Goal: Information Seeking & Learning: Compare options

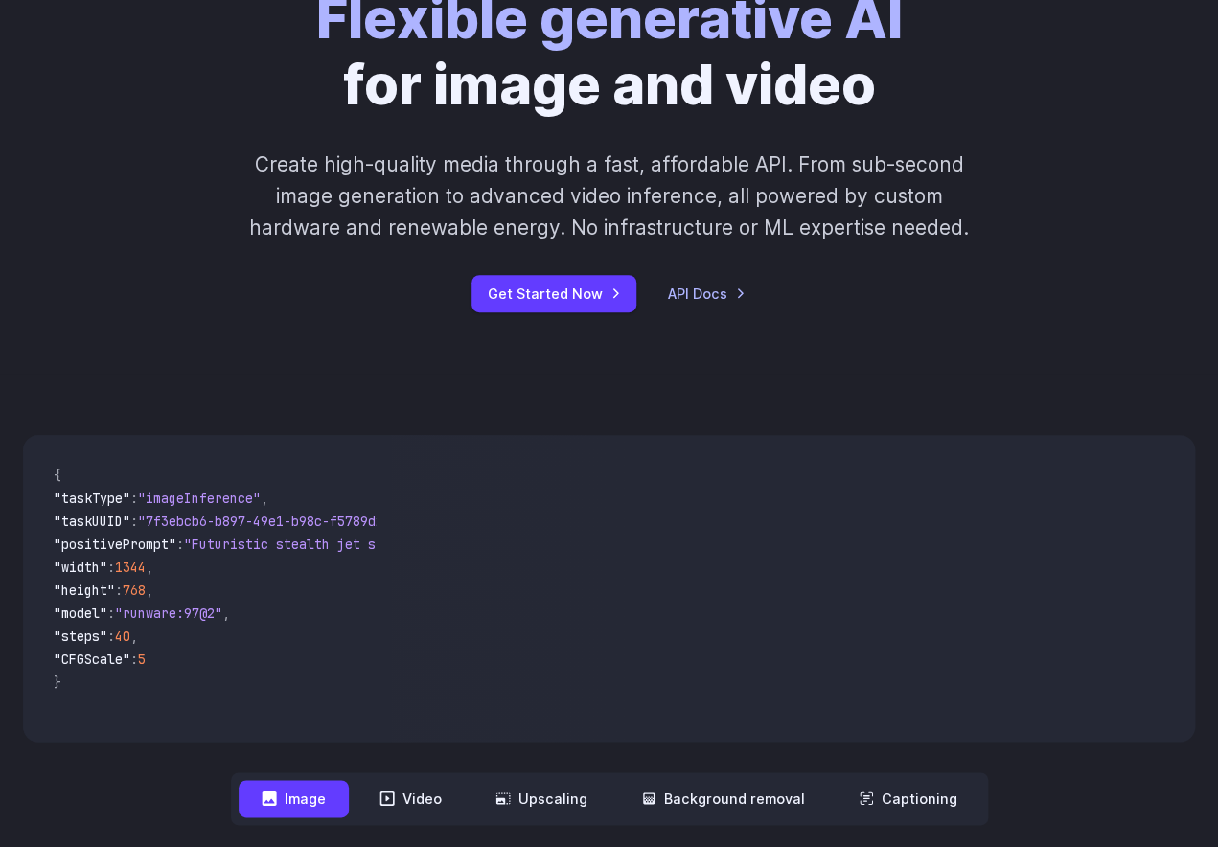
scroll to position [184, 0]
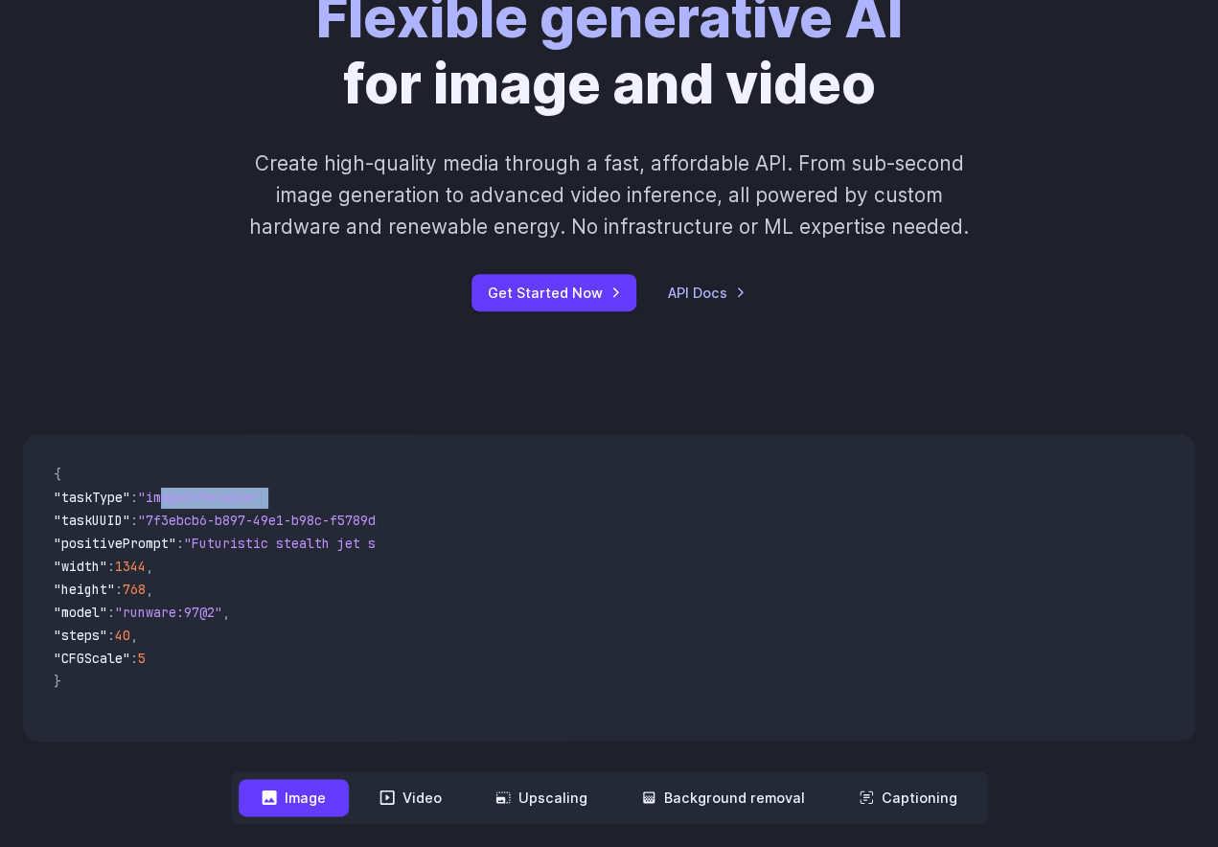
drag, startPoint x: 178, startPoint y: 500, endPoint x: 383, endPoint y: 502, distance: 205.1
click at [376, 502] on pre "{ "taskType" : "imageInference" , "taskUUID" : "7f3ebcb6-b897-49e1-b98c-f5789d2…" at bounding box center [206, 587] width 337 height 276
click at [421, 614] on video at bounding box center [793, 587] width 804 height 307
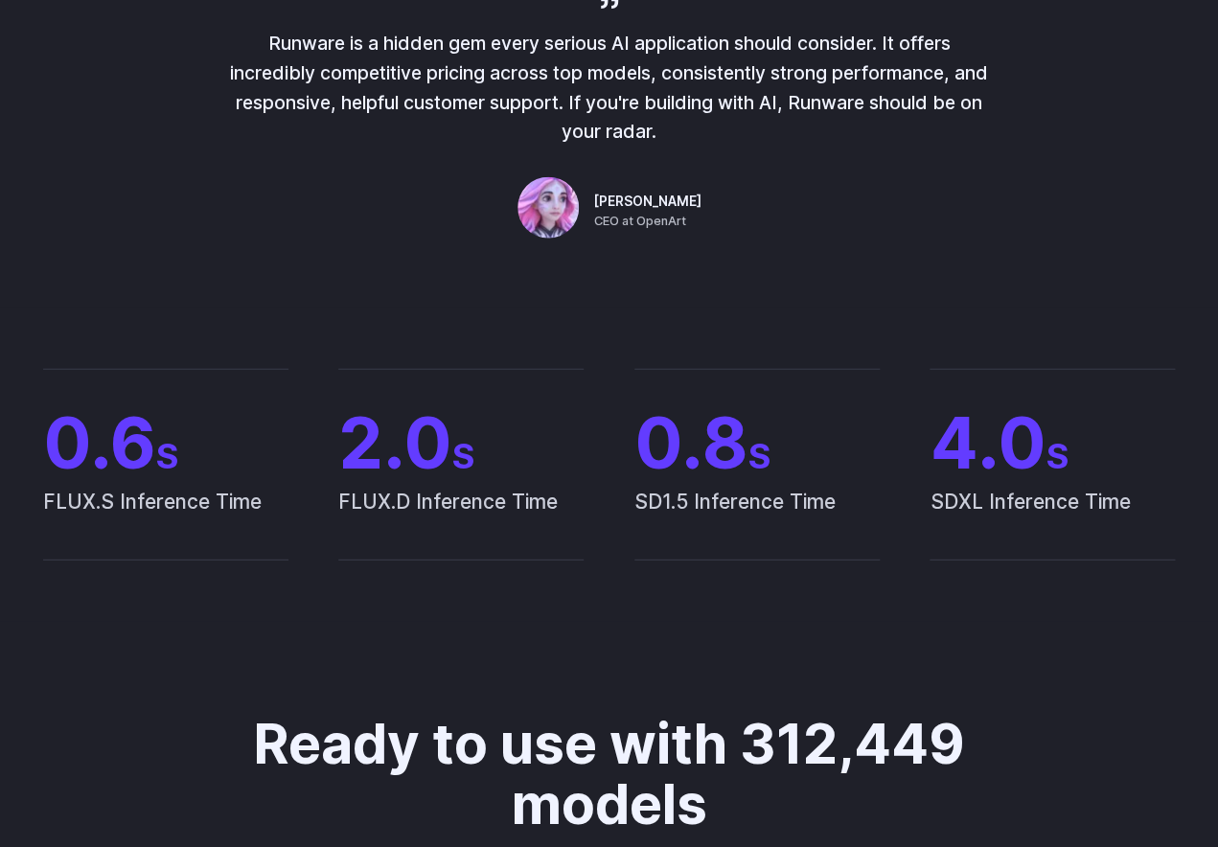
scroll to position [0, 0]
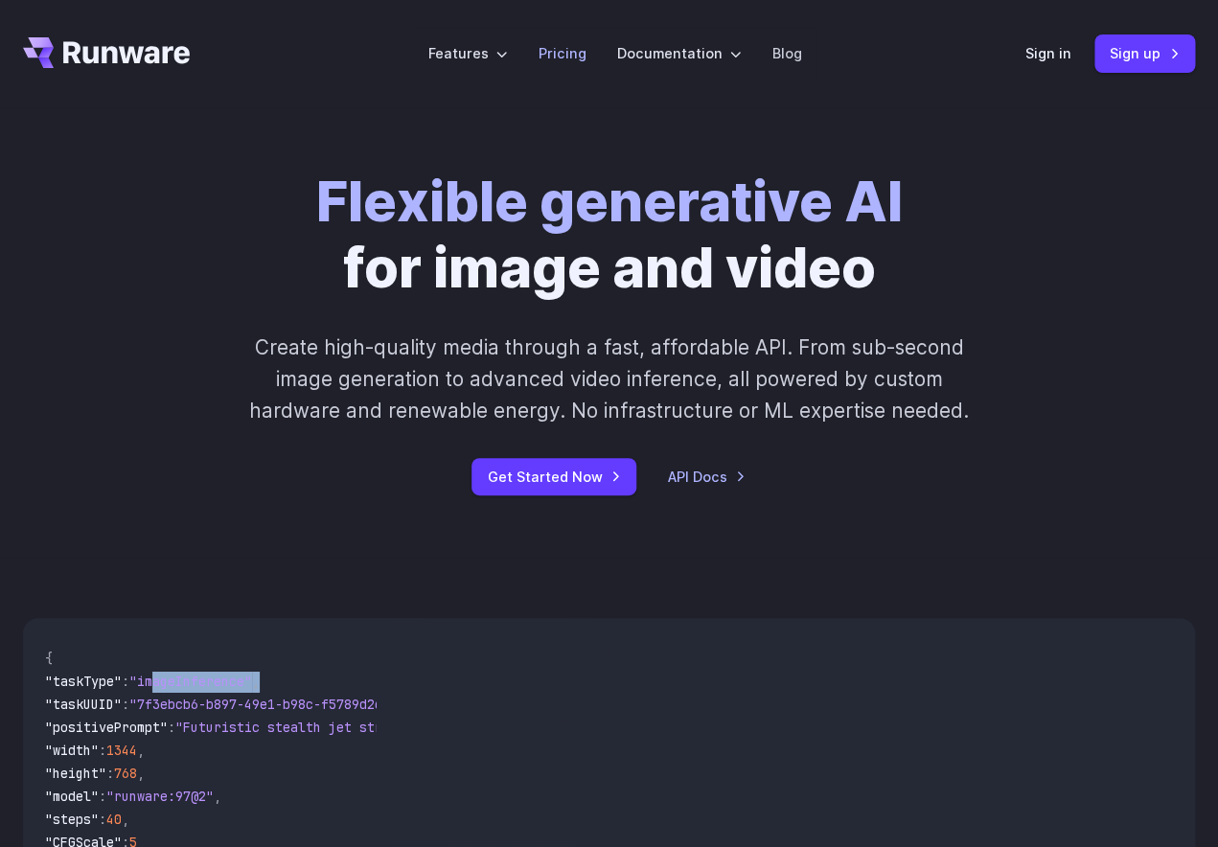
click at [582, 53] on link "Pricing" at bounding box center [563, 53] width 48 height 22
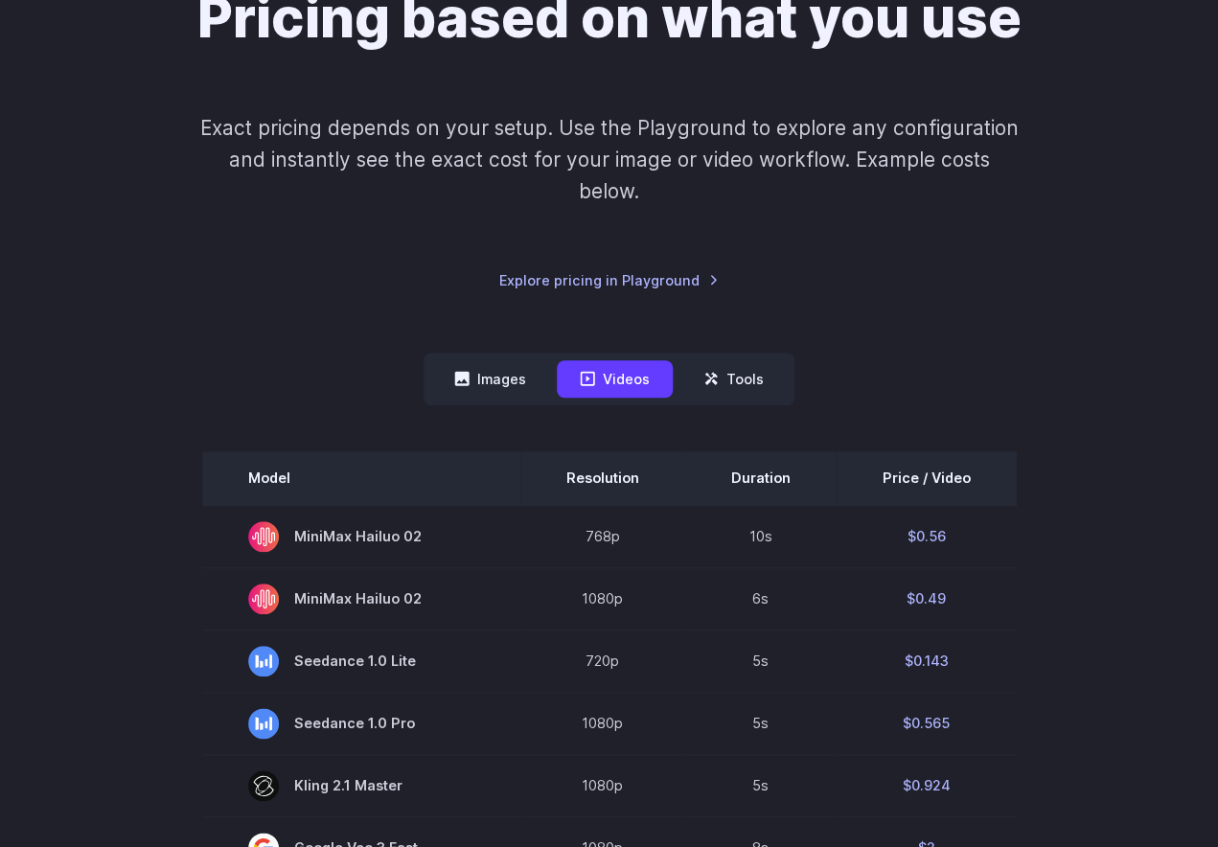
scroll to position [225, 0]
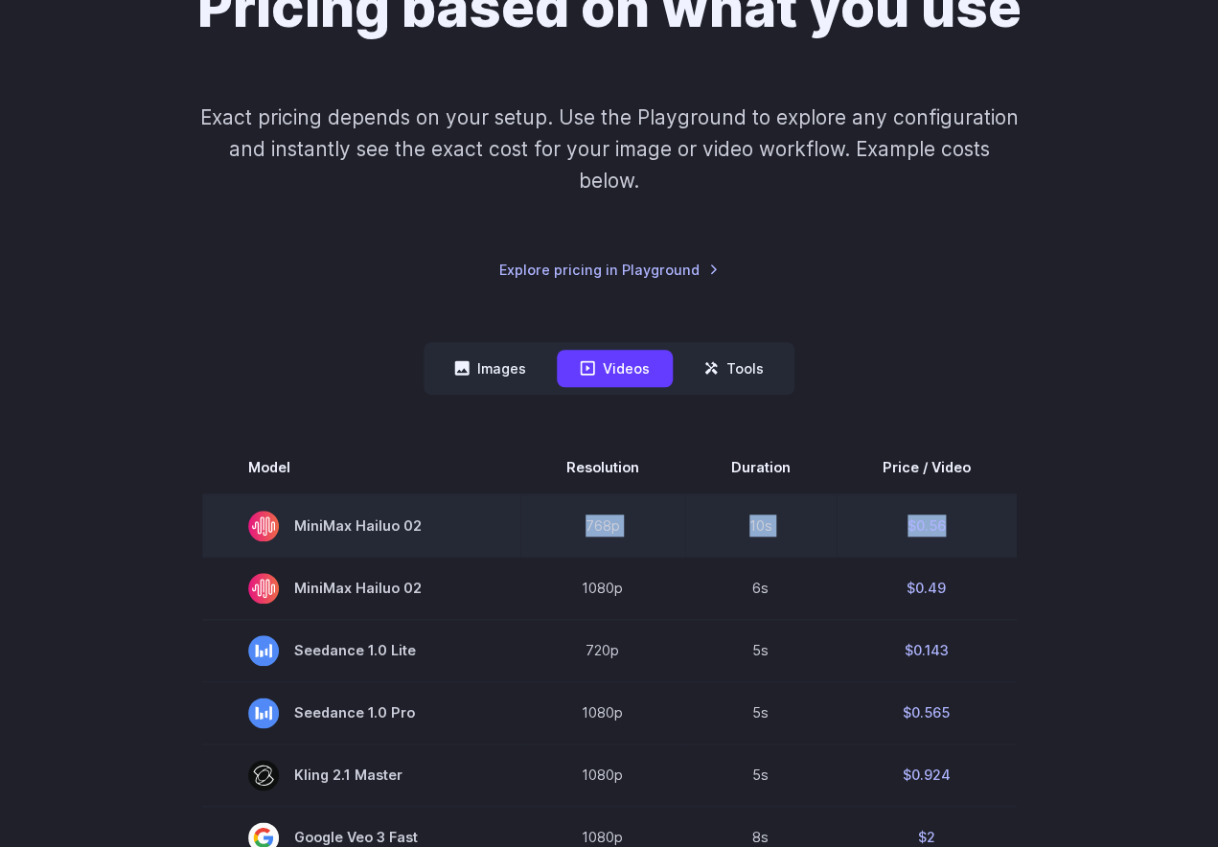
drag, startPoint x: 948, startPoint y: 542, endPoint x: 537, endPoint y: 508, distance: 412.6
click at [537, 508] on tr "MiniMax Hailuo 02 768p 10s $0.56" at bounding box center [609, 526] width 815 height 63
click at [648, 520] on td "768p" at bounding box center [602, 526] width 165 height 63
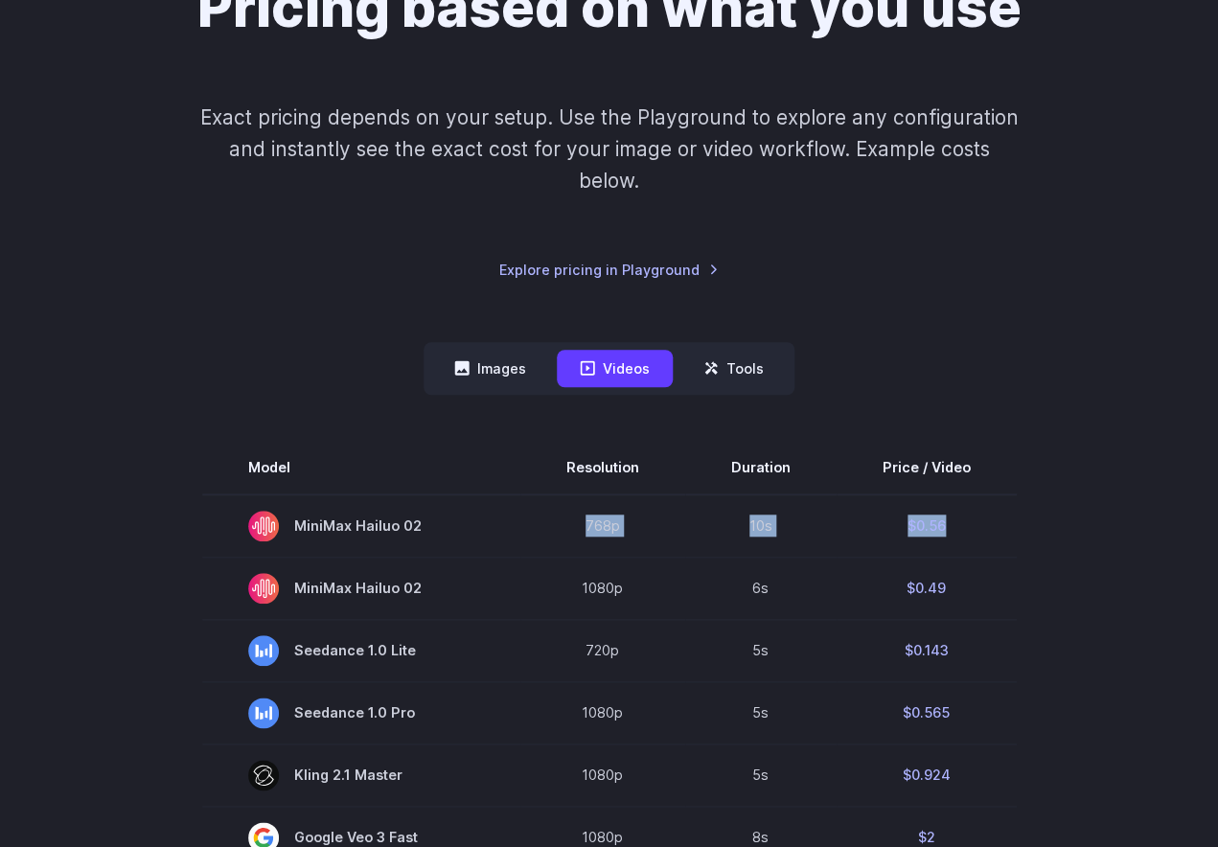
drag, startPoint x: 577, startPoint y: 529, endPoint x: 1118, endPoint y: 533, distance: 541.5
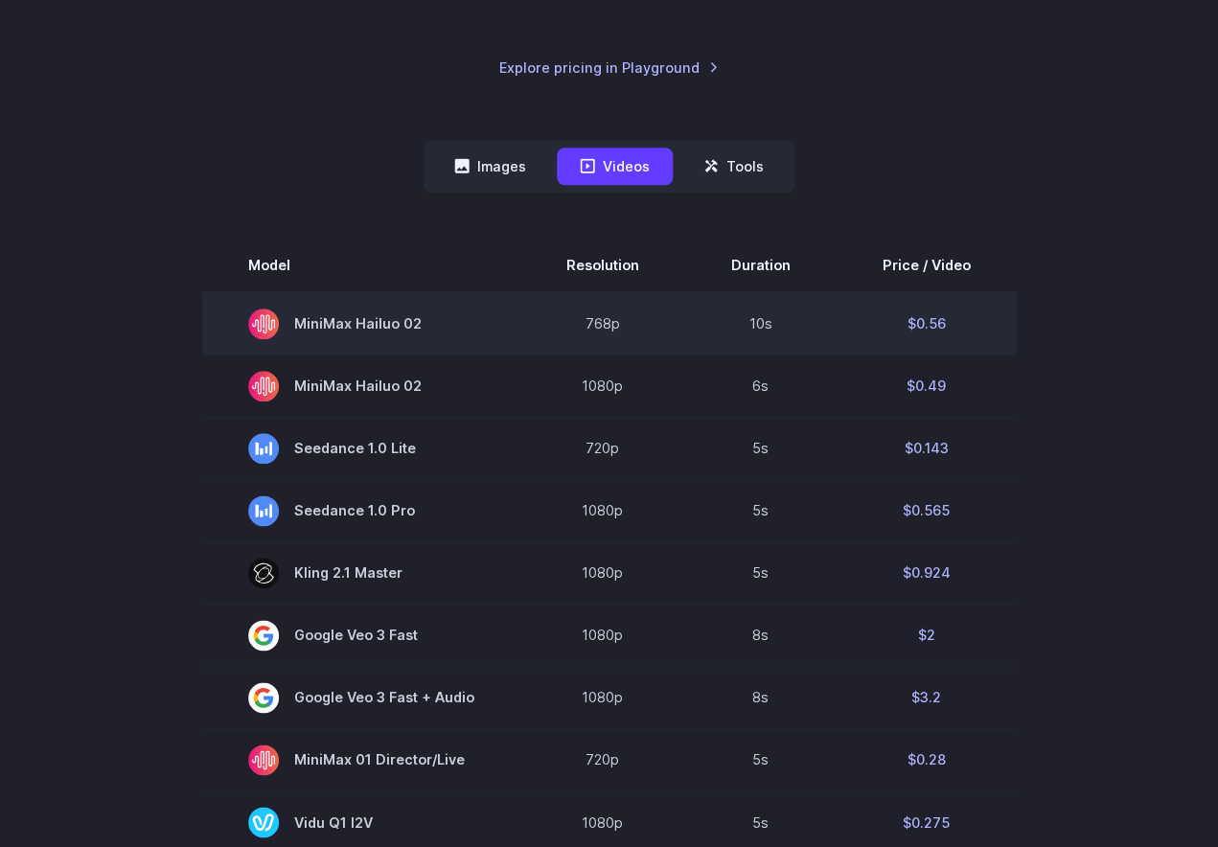
scroll to position [443, 0]
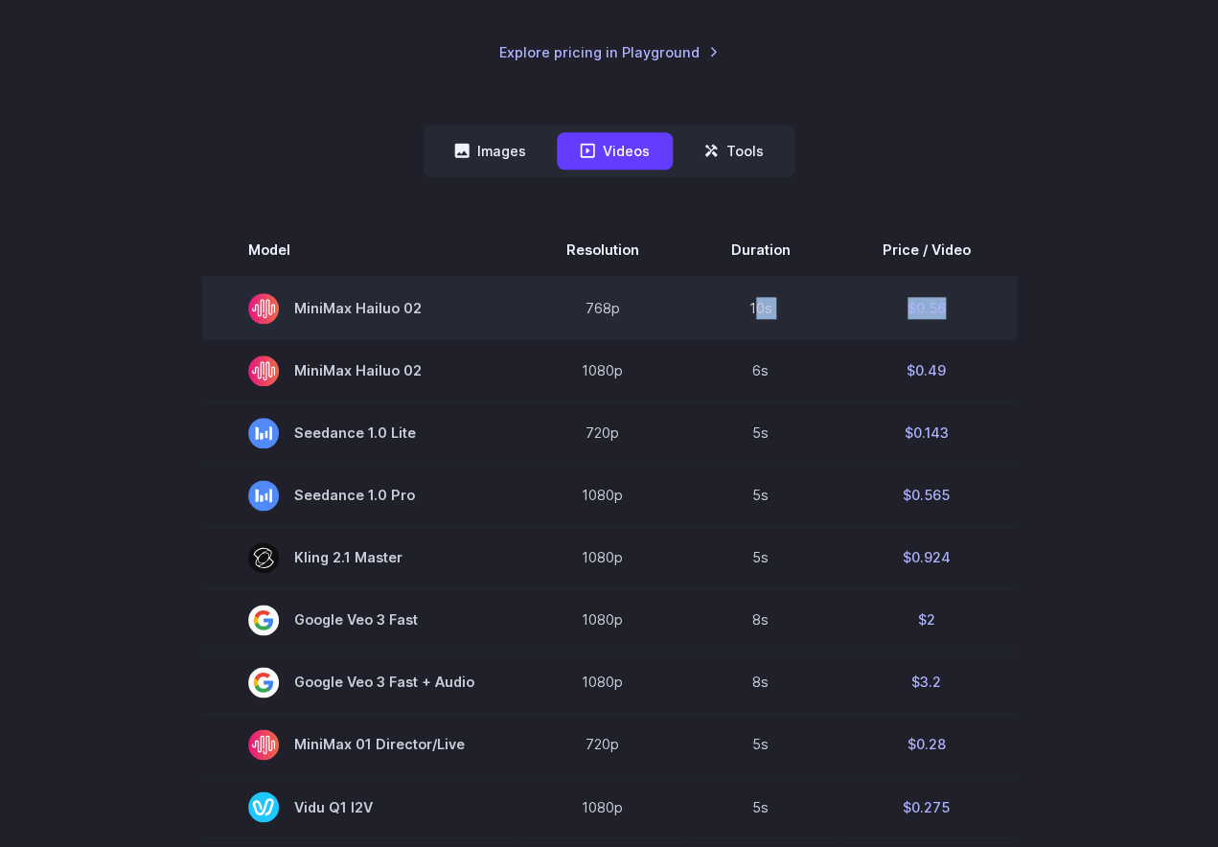
drag, startPoint x: 754, startPoint y: 313, endPoint x: 990, endPoint y: 318, distance: 235.8
click at [990, 318] on tr "MiniMax Hailuo 02 768p 10s $0.56" at bounding box center [609, 308] width 815 height 63
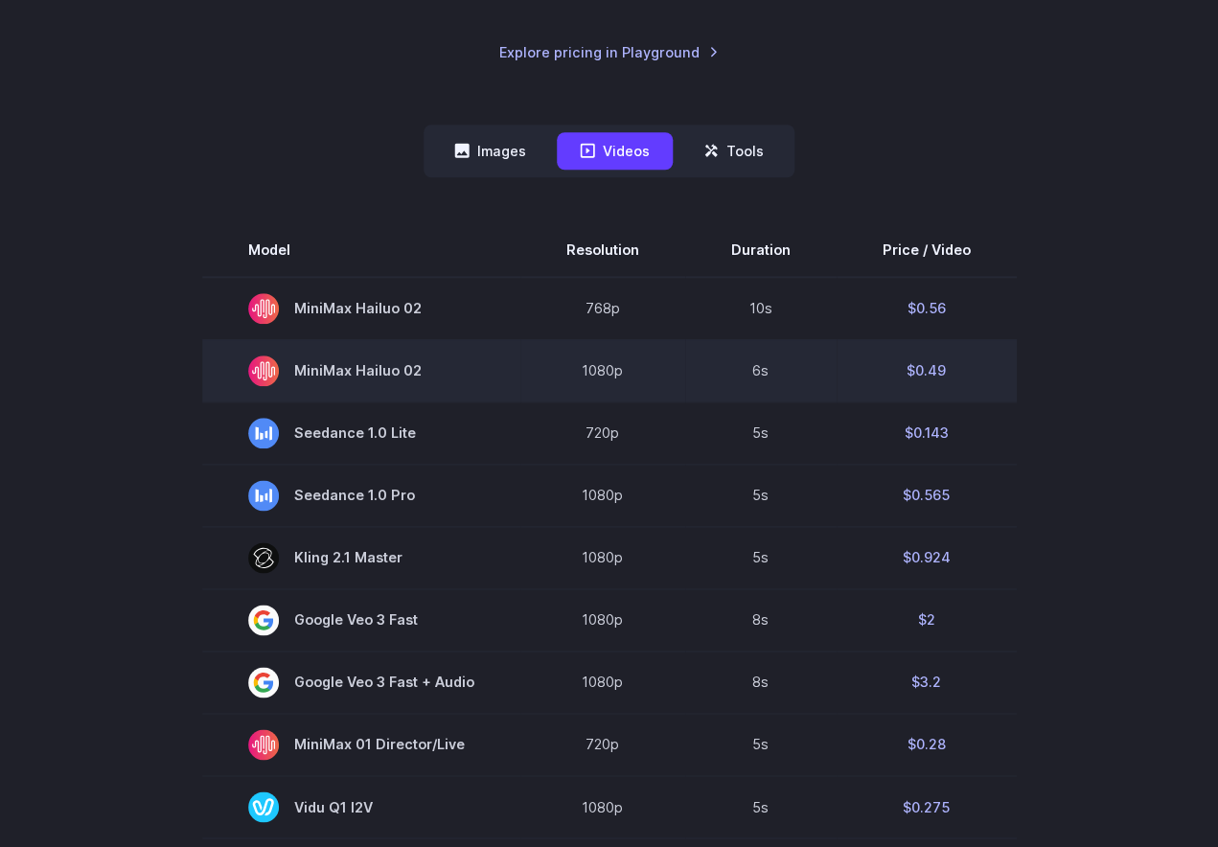
click at [956, 341] on td "$0.49" at bounding box center [927, 370] width 180 height 62
drag, startPoint x: 959, startPoint y: 363, endPoint x: 888, endPoint y: 363, distance: 70.9
click at [888, 363] on td "$0.49" at bounding box center [927, 370] width 180 height 62
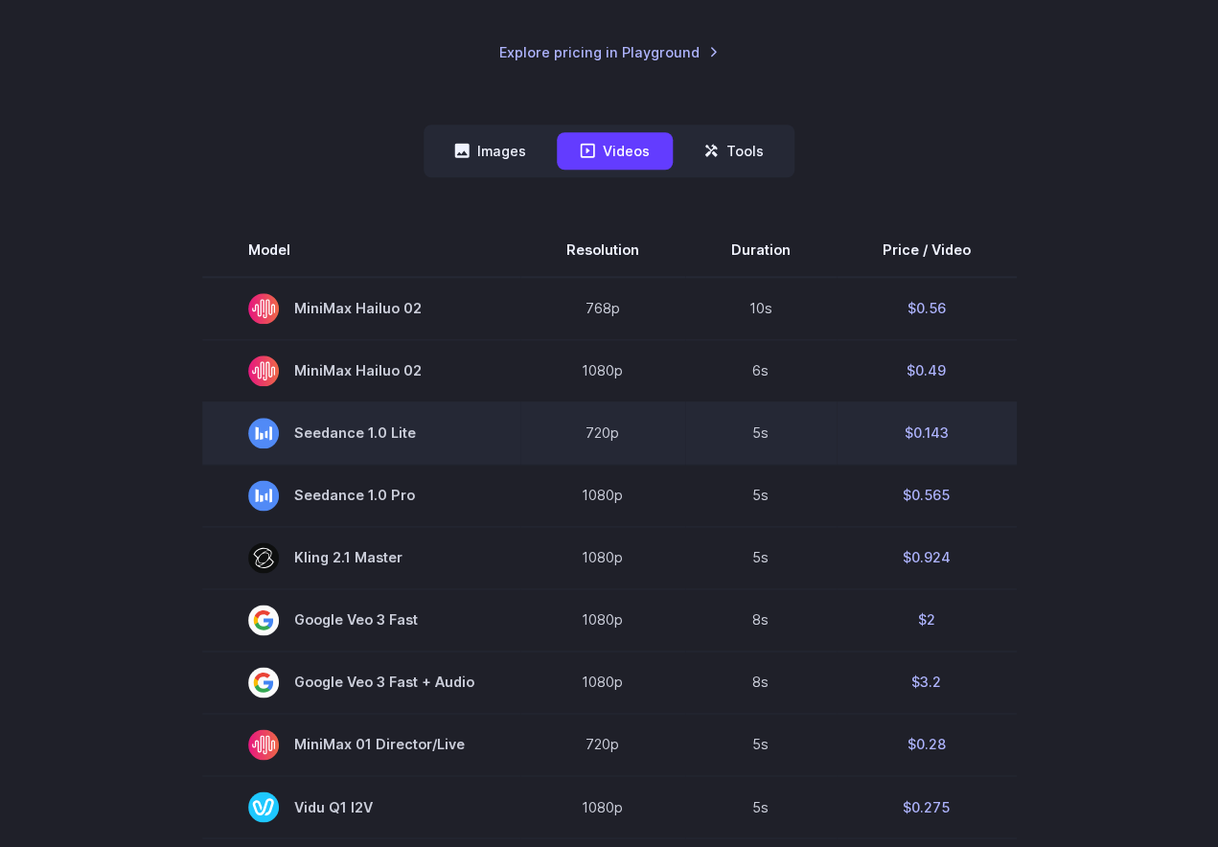
click at [980, 431] on td "$0.143" at bounding box center [927, 433] width 180 height 62
drag, startPoint x: 980, startPoint y: 431, endPoint x: 886, endPoint y: 432, distance: 94.9
click at [886, 432] on td "$0.143" at bounding box center [927, 433] width 180 height 62
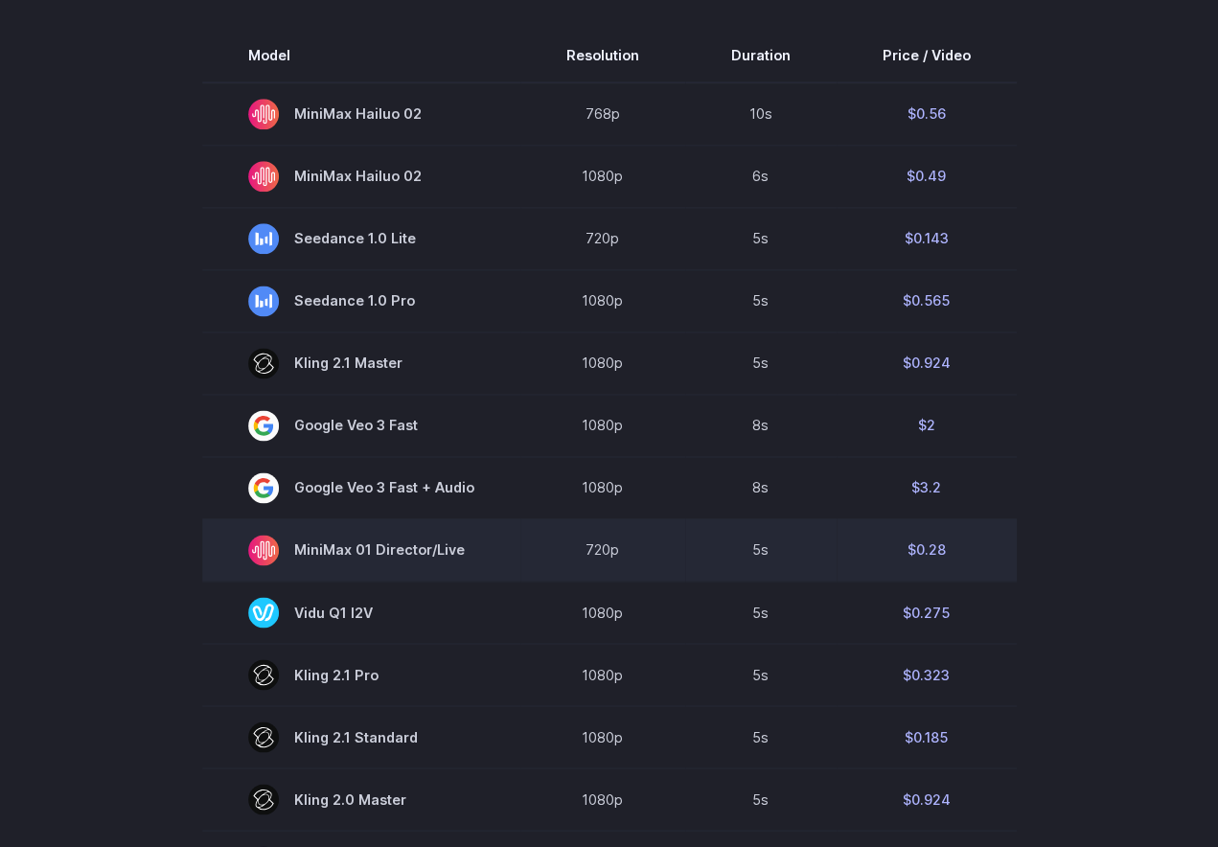
scroll to position [650, 0]
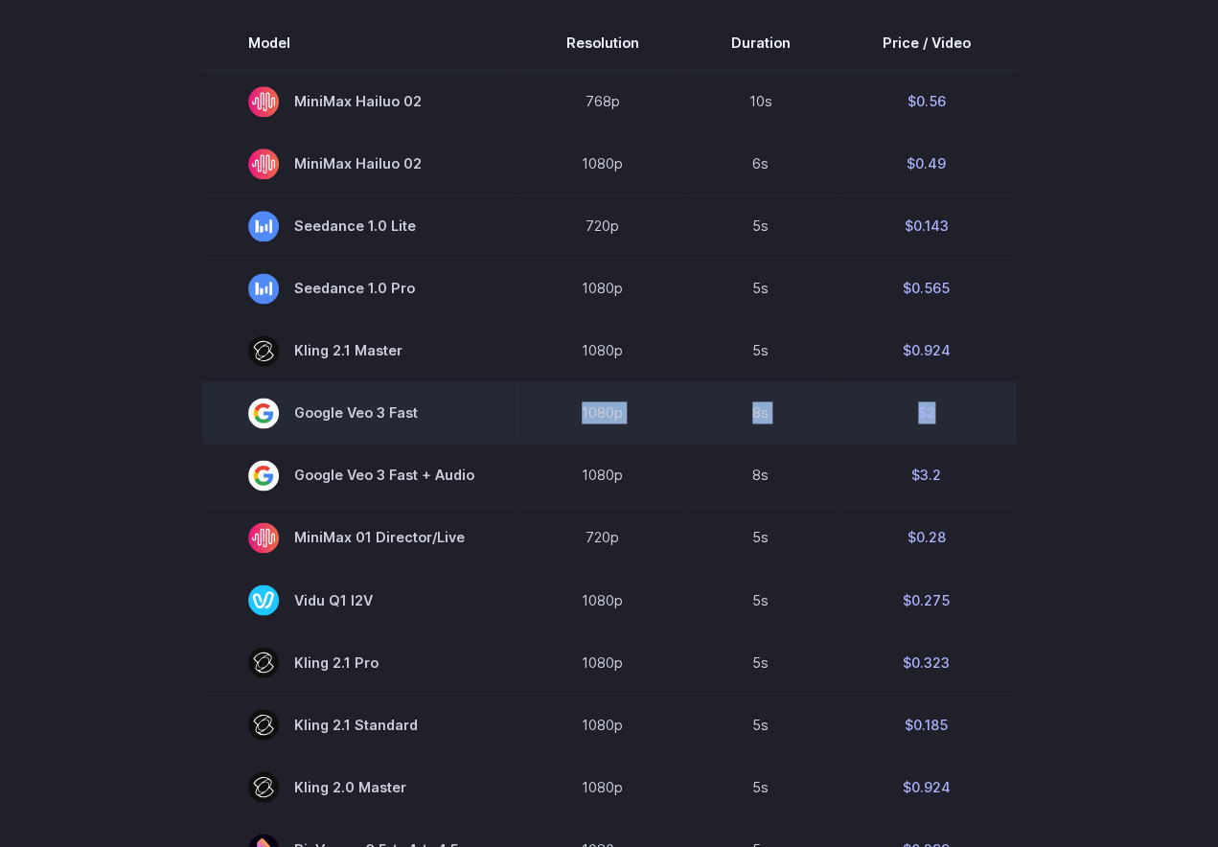
drag, startPoint x: 934, startPoint y: 422, endPoint x: 532, endPoint y: 403, distance: 402.9
click at [532, 403] on tr "Google Veo 3 Fast 1080p 8s $2" at bounding box center [609, 412] width 815 height 62
click at [668, 432] on td "1080p" at bounding box center [602, 412] width 165 height 62
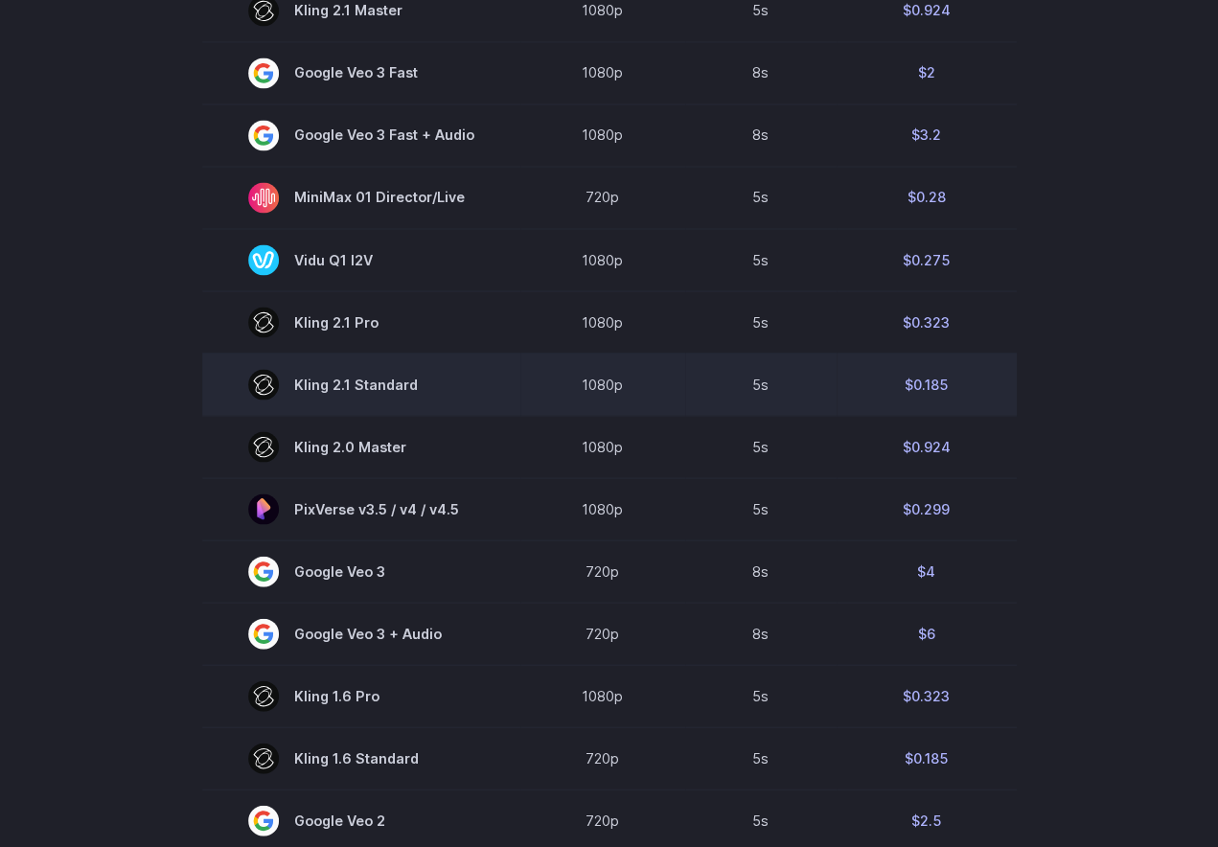
scroll to position [993, 0]
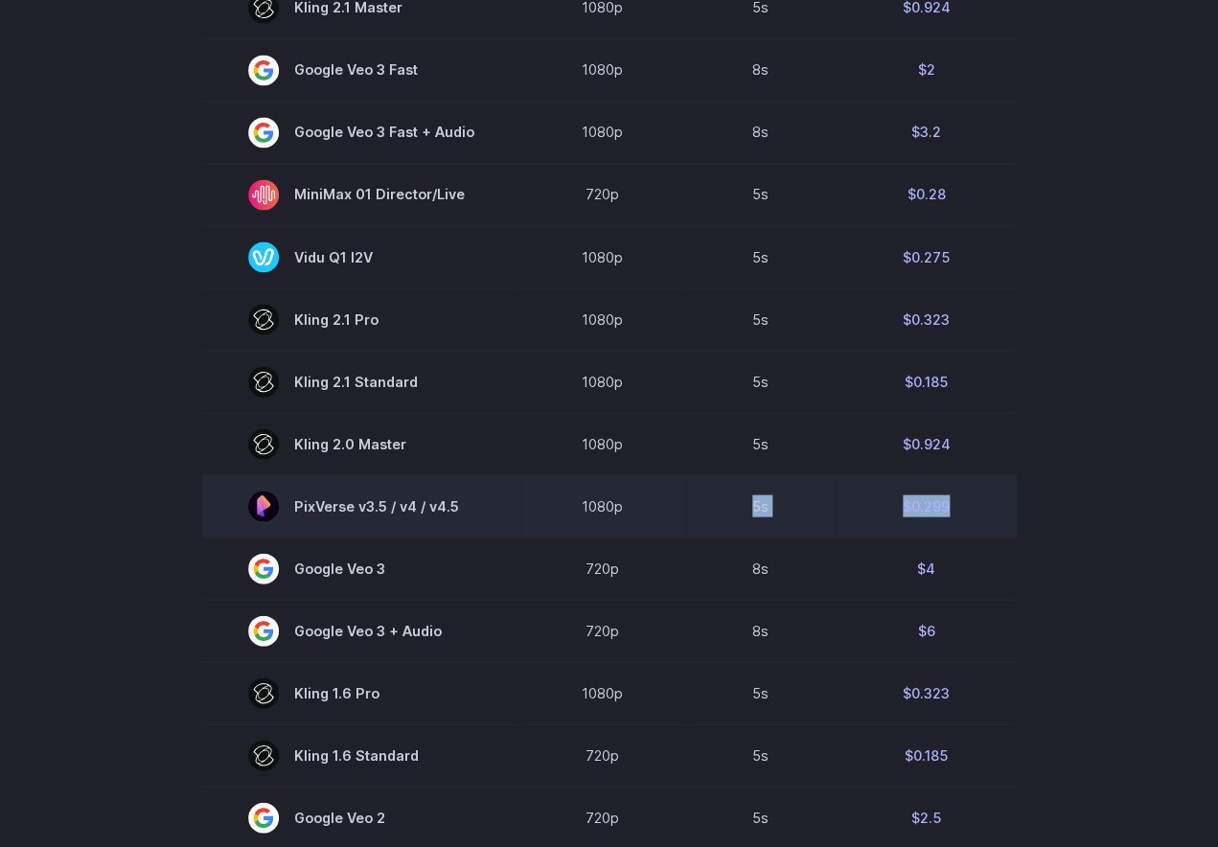
drag, startPoint x: 976, startPoint y: 505, endPoint x: 633, endPoint y: 508, distance: 343.1
click at [633, 508] on tr "PixVerse v3.5 / v4 / v4.5 1080p 5s $0.299" at bounding box center [609, 505] width 815 height 62
click at [648, 508] on td "1080p" at bounding box center [602, 505] width 165 height 62
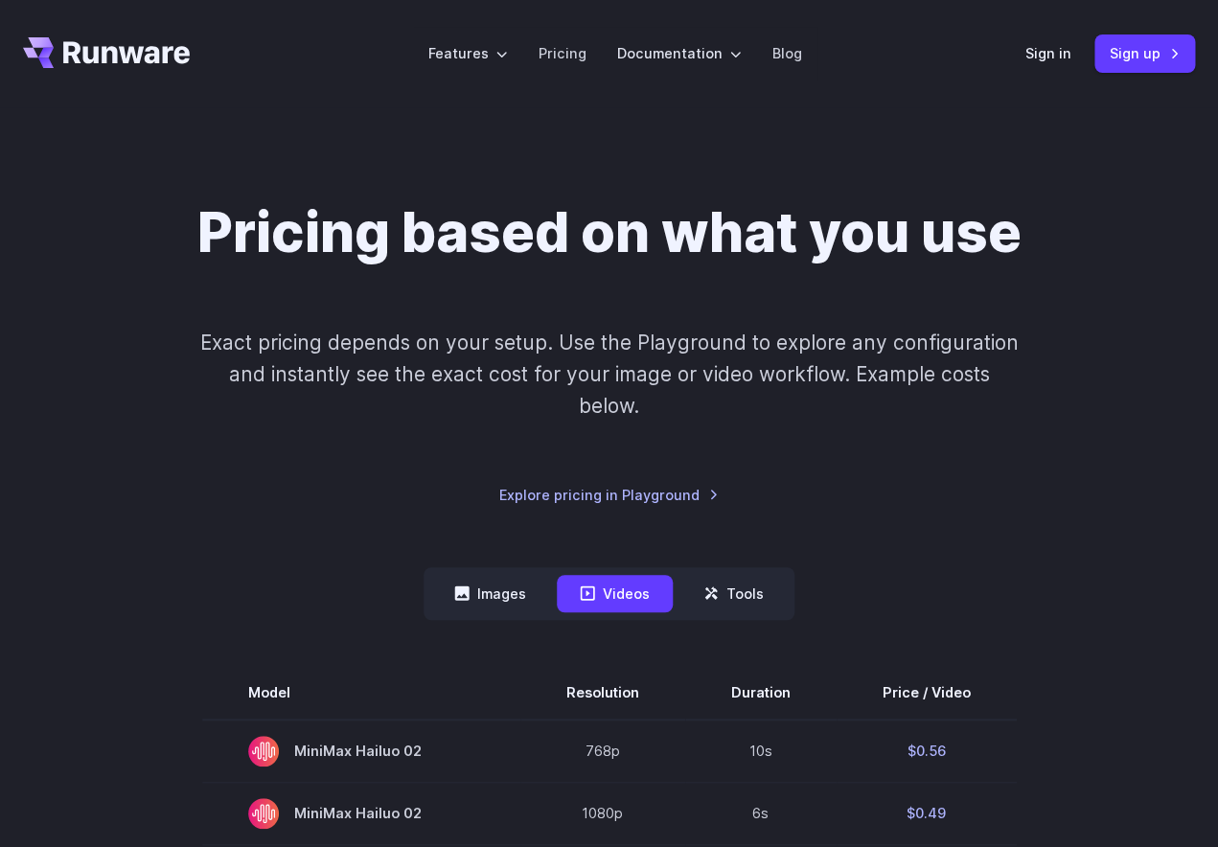
scroll to position [50, 0]
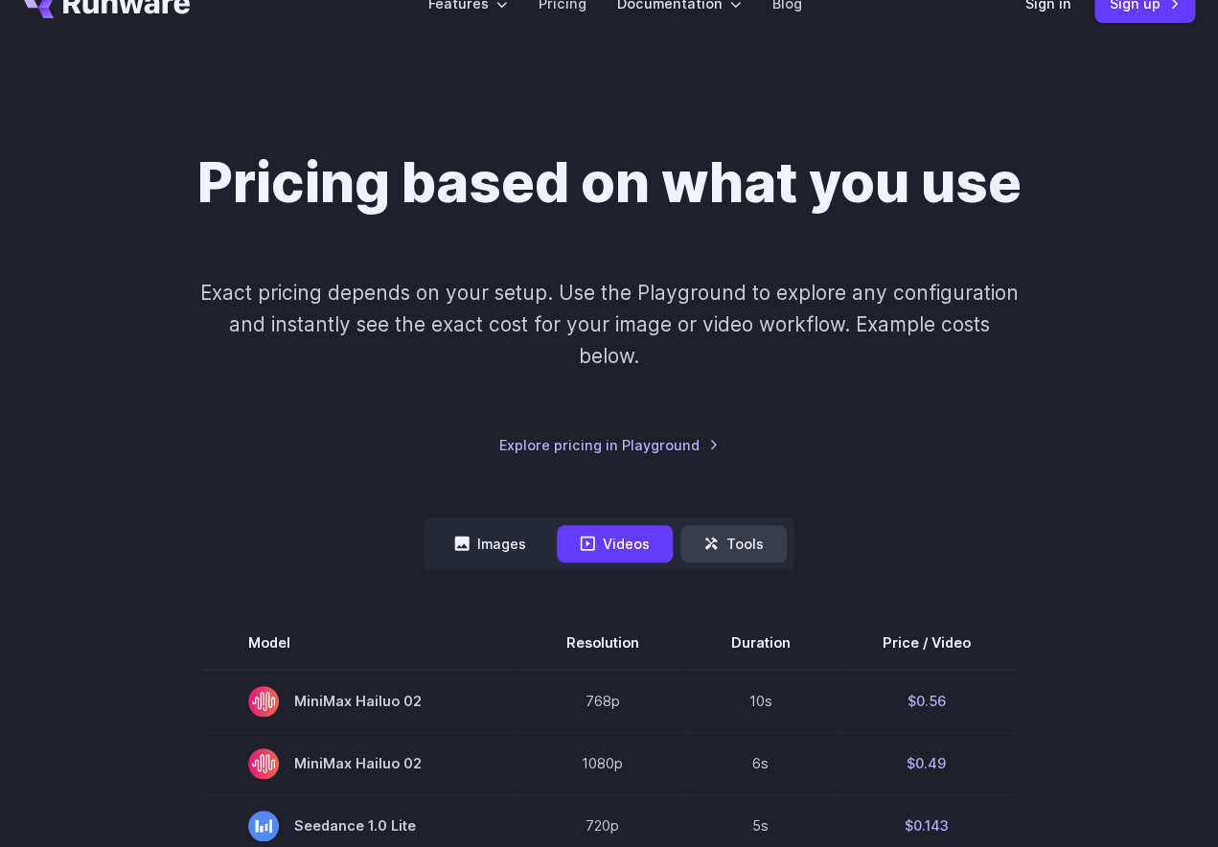
click at [718, 546] on icon at bounding box center [710, 543] width 15 height 15
